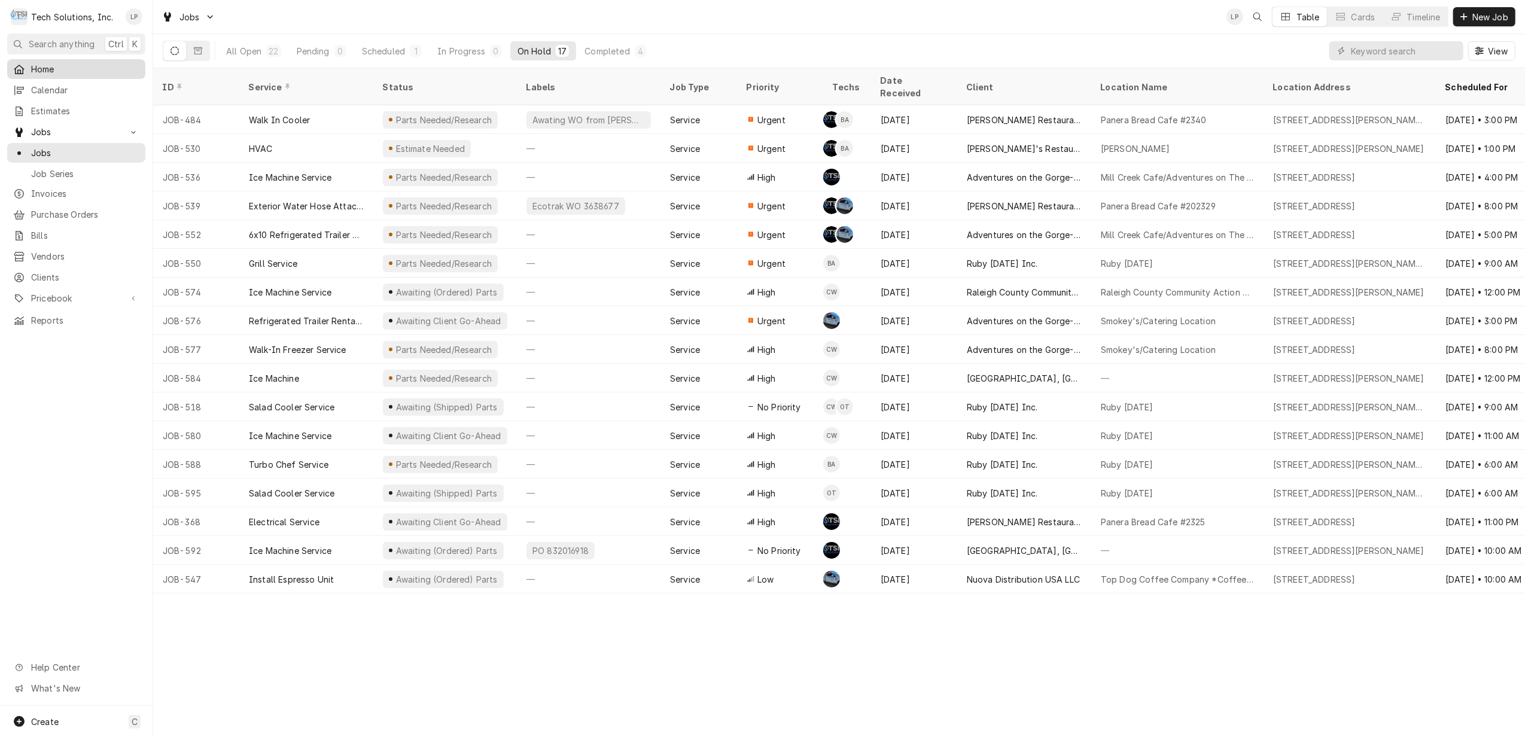
click at [39, 63] on span "Home" at bounding box center [85, 69] width 108 height 13
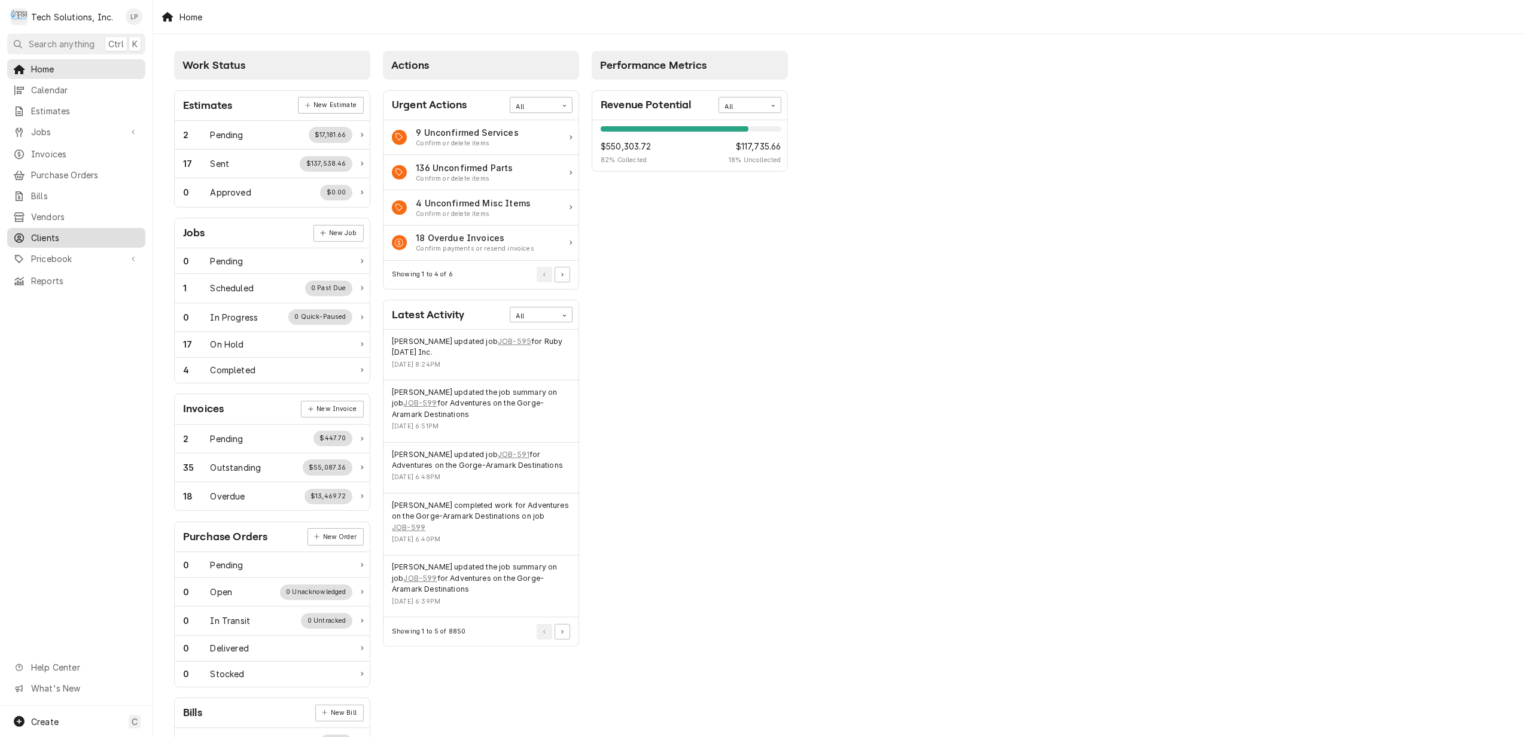
click at [48, 232] on span "Clients" at bounding box center [85, 238] width 108 height 13
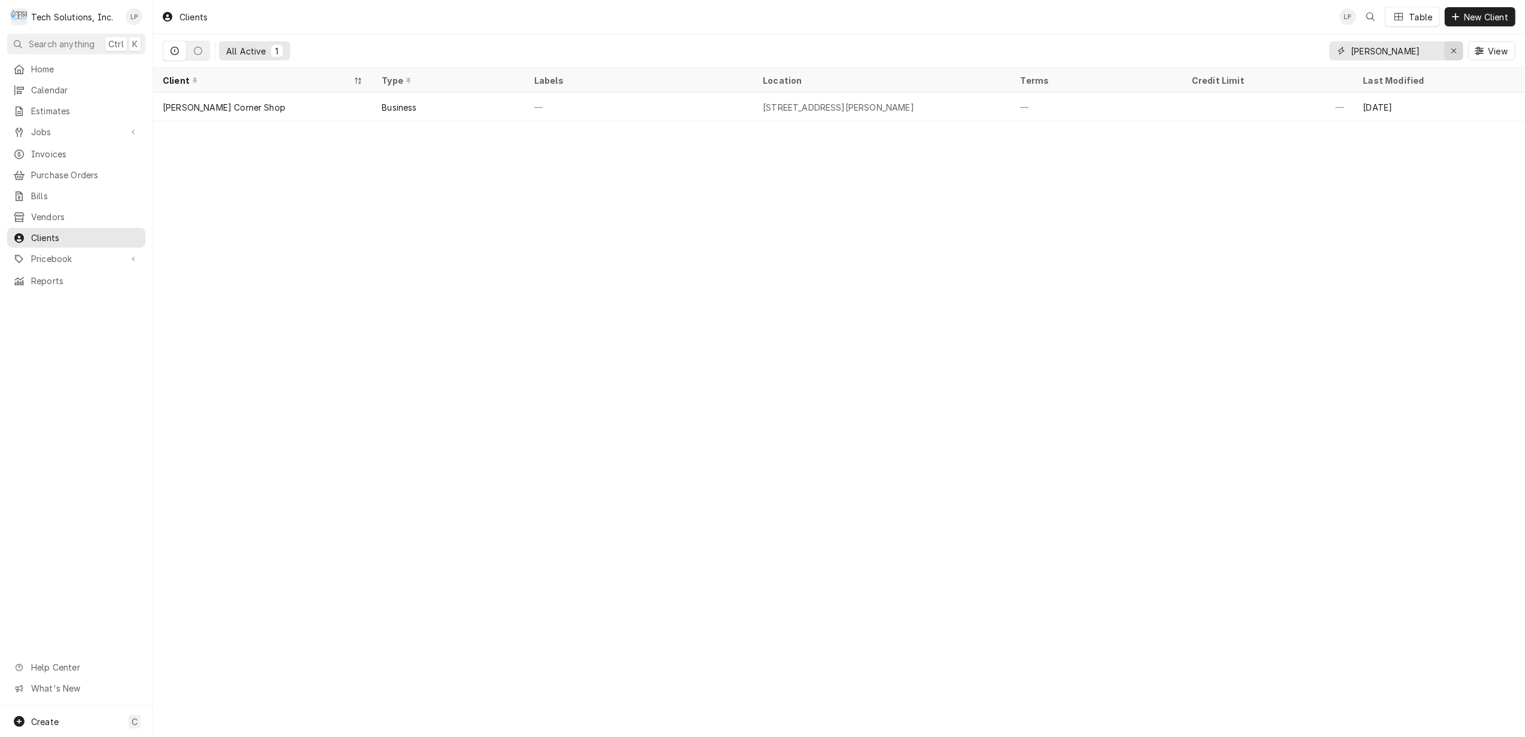
click at [1449, 50] on div "Erase input" at bounding box center [1454, 51] width 12 height 12
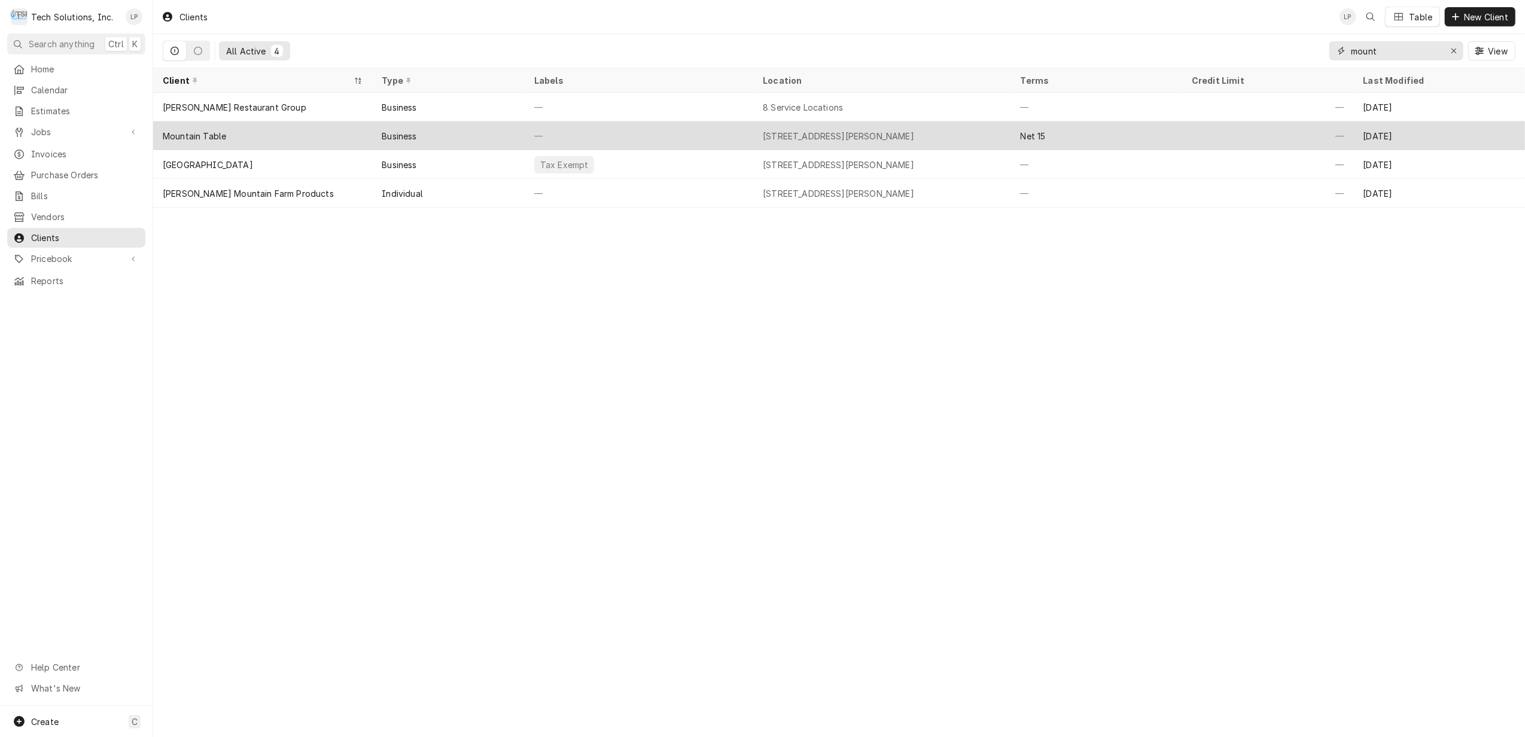
type input "mount"
click at [282, 135] on div "Mountain Table" at bounding box center [262, 135] width 219 height 29
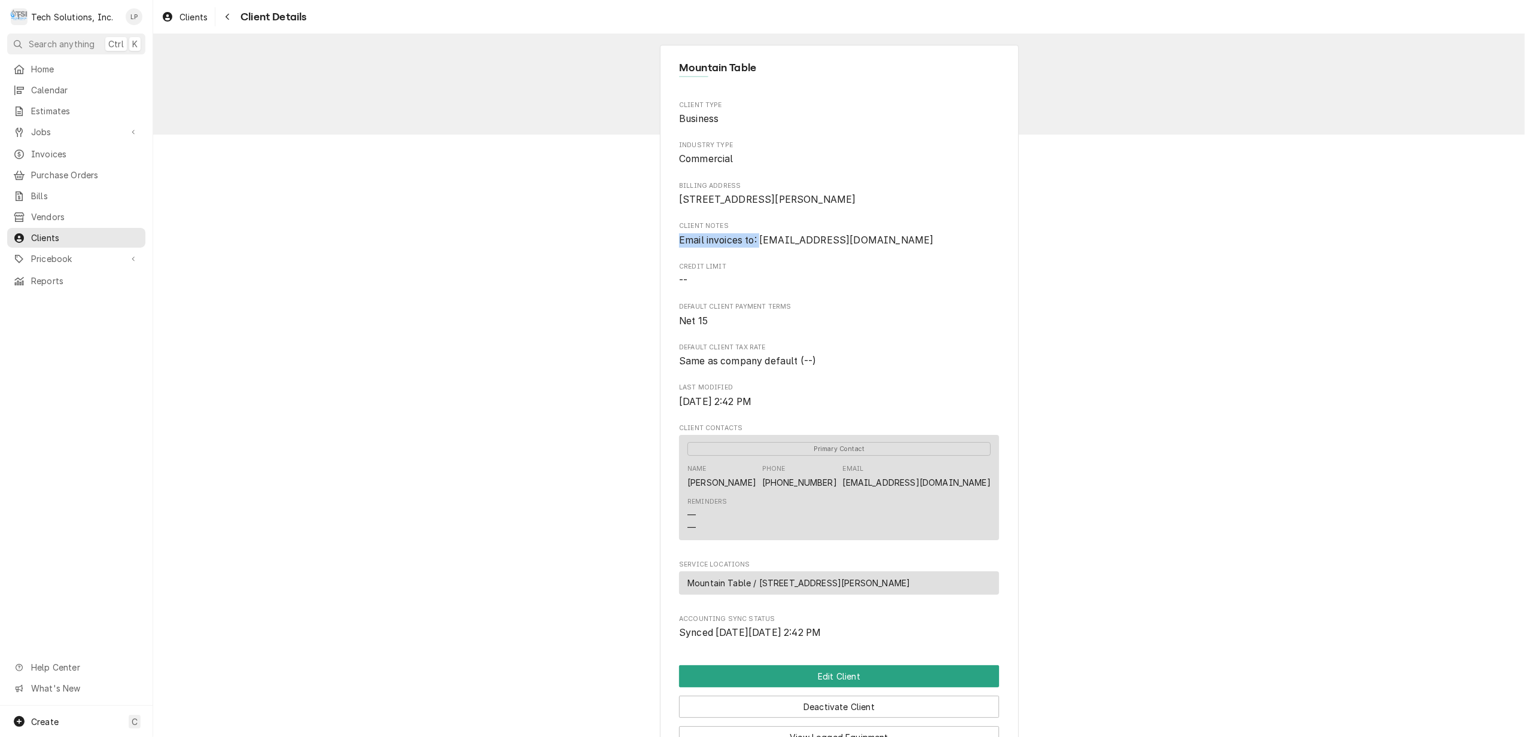
drag, startPoint x: 755, startPoint y: 255, endPoint x: 887, endPoint y: 244, distance: 132.7
click at [887, 244] on div "Client Notes Email invoices to: Alexander@mountaintablewv.com" at bounding box center [839, 234] width 320 height 26
drag, startPoint x: 887, startPoint y: 244, endPoint x: 913, endPoint y: 290, distance: 53.1
click at [913, 288] on span "--" at bounding box center [839, 280] width 320 height 14
drag, startPoint x: 757, startPoint y: 257, endPoint x: 907, endPoint y: 253, distance: 150.3
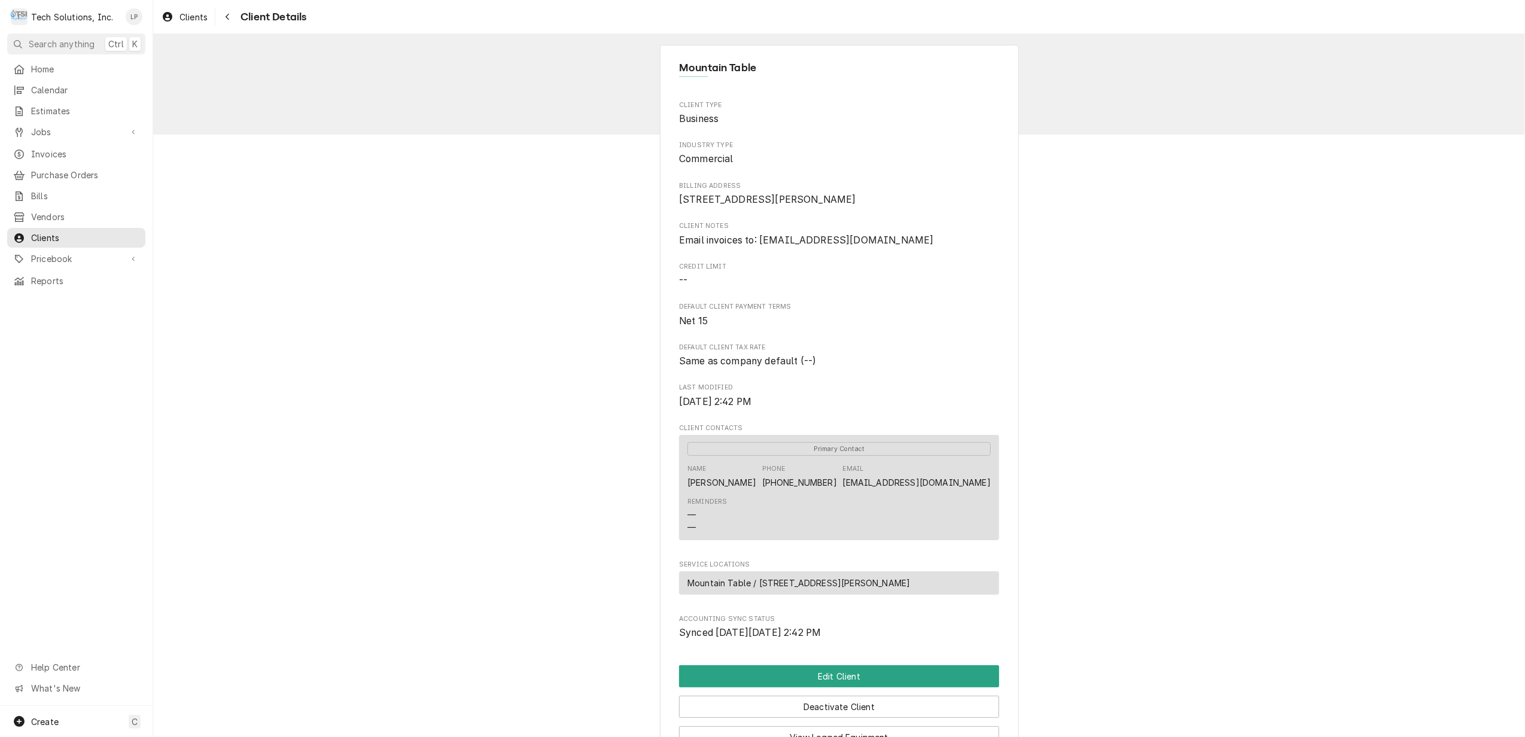
click at [907, 246] on span "Email invoices to: Alexander@mountaintablewv.com" at bounding box center [806, 240] width 255 height 11
drag, startPoint x: 907, startPoint y: 253, endPoint x: 896, endPoint y: 254, distance: 10.9
copy span "Alexander@mountaintablewv.com"
click at [1099, 357] on div "Mountain Table Client Type Business Industry Type Commercial Billing Address 24…" at bounding box center [839, 434] width 1372 height 801
